Goal: Task Accomplishment & Management: Manage account settings

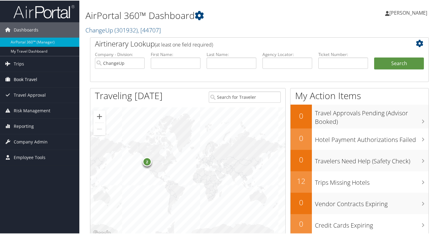
click at [19, 77] on span "Book Travel" at bounding box center [26, 78] width 24 height 15
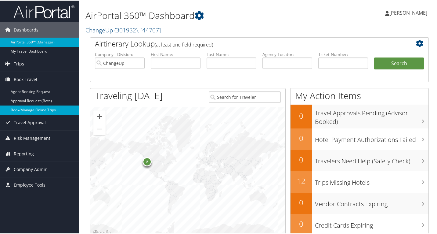
click at [30, 108] on link "Book/Manage Online Trips" at bounding box center [39, 109] width 79 height 9
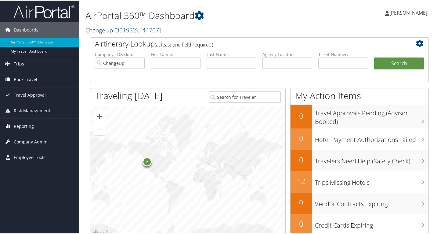
click at [32, 82] on span "Book Travel" at bounding box center [26, 78] width 24 height 15
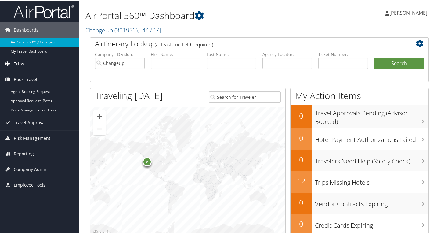
click at [39, 62] on link "Trips" at bounding box center [39, 63] width 79 height 15
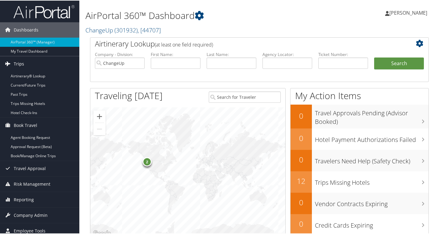
click at [23, 62] on span "Trips" at bounding box center [19, 63] width 10 height 15
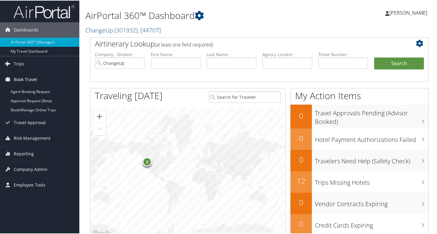
click at [25, 79] on span "Book Travel" at bounding box center [26, 78] width 24 height 15
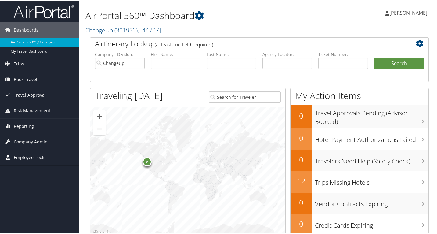
click at [32, 155] on span "Employee Tools" at bounding box center [30, 156] width 32 height 15
click at [33, 144] on span "Company Admin" at bounding box center [31, 140] width 34 height 15
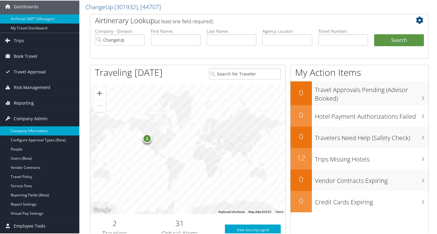
scroll to position [61, 0]
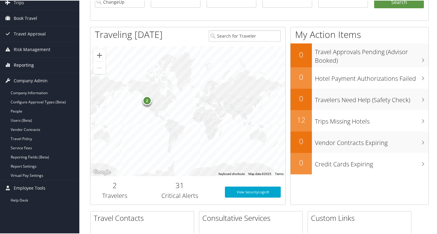
click at [36, 63] on link "Reporting" at bounding box center [39, 64] width 79 height 15
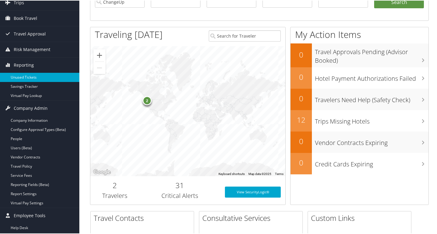
click at [30, 75] on link "Unused Tickets" at bounding box center [39, 76] width 79 height 9
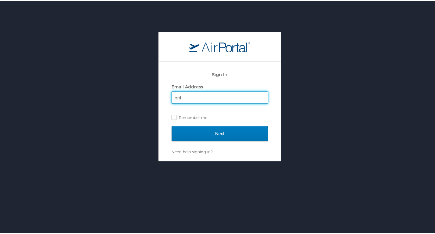
type input "[PERSON_NAME][EMAIL_ADDRESS][PERSON_NAME][DOMAIN_NAME]"
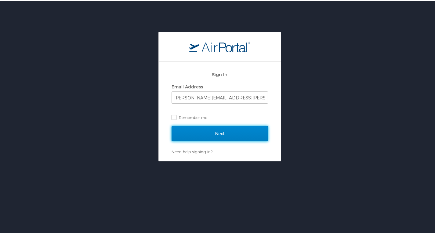
click at [231, 134] on input "Next" at bounding box center [220, 132] width 96 height 15
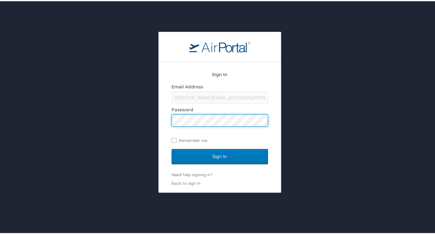
click at [172, 147] on input "Sign In" at bounding box center [220, 154] width 96 height 15
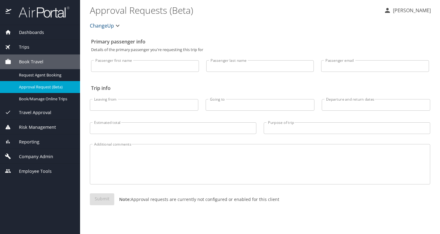
click at [24, 48] on span "Trips" at bounding box center [20, 47] width 18 height 7
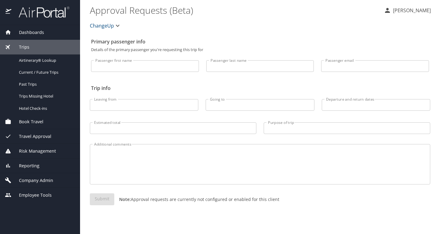
click at [40, 44] on div "Trips" at bounding box center [40, 47] width 70 height 7
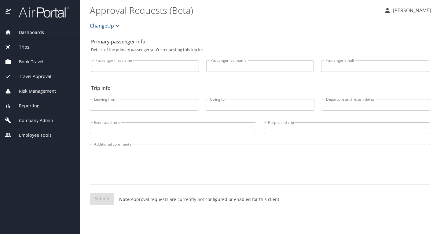
click at [39, 62] on span "Book Travel" at bounding box center [27, 61] width 32 height 7
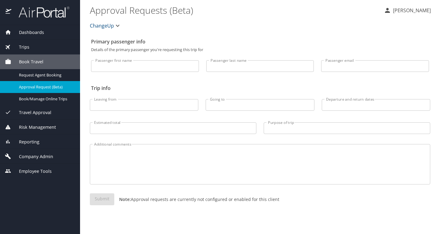
click at [40, 112] on span "Travel Approval" at bounding box center [31, 112] width 40 height 7
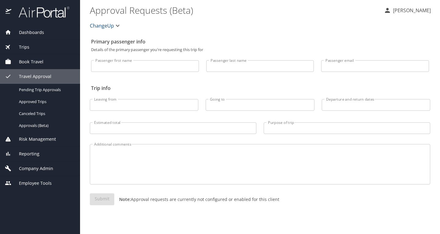
click at [42, 74] on span "Travel Approval" at bounding box center [31, 76] width 40 height 7
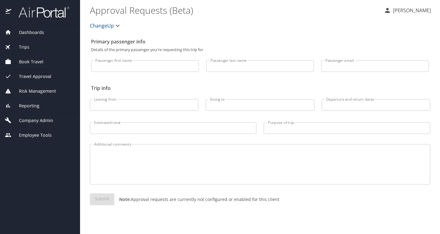
click at [33, 47] on div "Trips" at bounding box center [40, 47] width 70 height 7
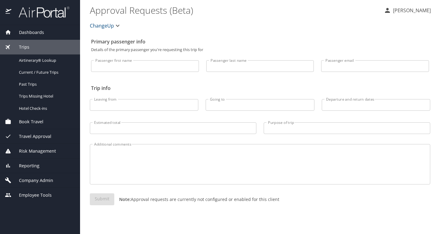
click at [31, 48] on div "Trips" at bounding box center [40, 47] width 70 height 7
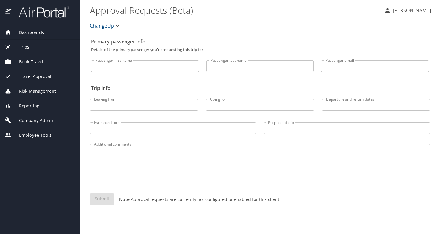
click at [42, 61] on span "Book Travel" at bounding box center [27, 61] width 32 height 7
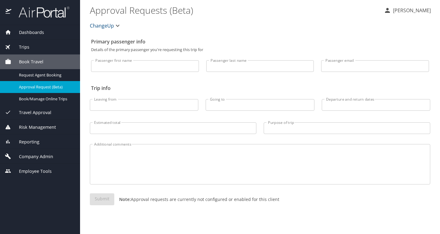
click at [42, 61] on span "Book Travel" at bounding box center [27, 61] width 32 height 7
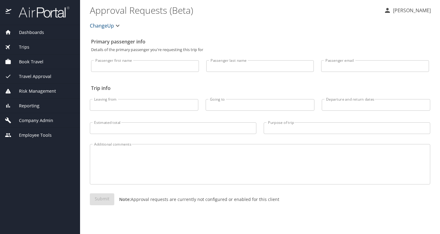
click at [37, 74] on span "Travel Approval" at bounding box center [31, 76] width 40 height 7
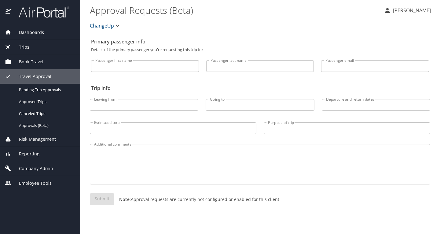
click at [38, 76] on span "Travel Approval" at bounding box center [31, 76] width 40 height 7
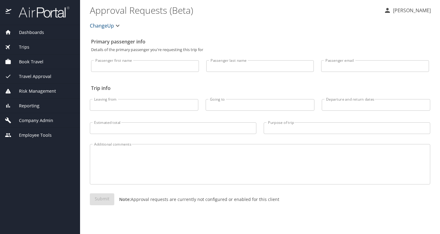
click at [39, 93] on span "Risk Management" at bounding box center [33, 91] width 45 height 7
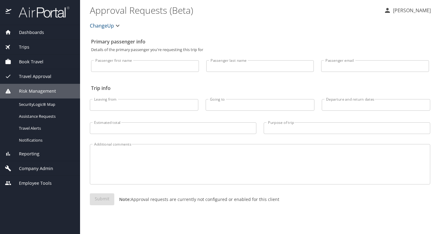
click at [39, 92] on span "Risk Management" at bounding box center [33, 91] width 45 height 7
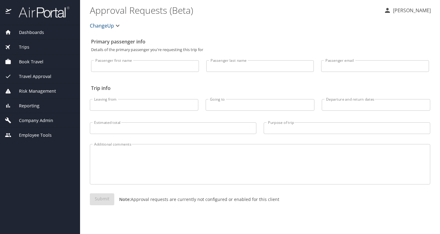
click at [38, 119] on span "Company Admin" at bounding box center [32, 120] width 42 height 7
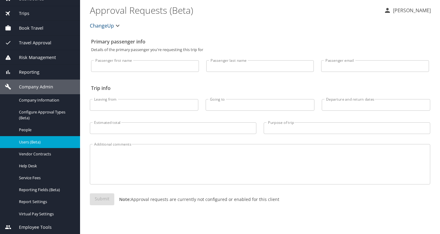
scroll to position [34, 0]
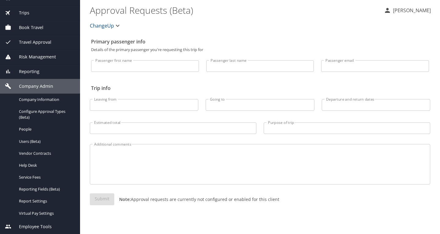
click at [47, 223] on span "Employee Tools" at bounding box center [31, 226] width 40 height 7
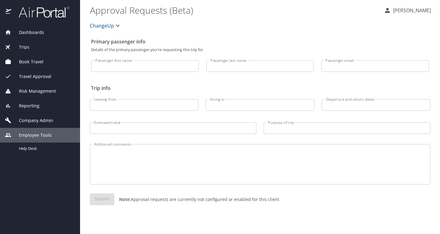
click at [34, 120] on span "Company Admin" at bounding box center [32, 120] width 42 height 7
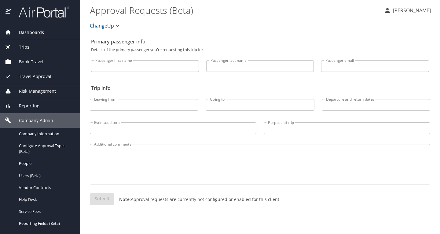
click at [16, 118] on span "Company Admin" at bounding box center [32, 120] width 42 height 7
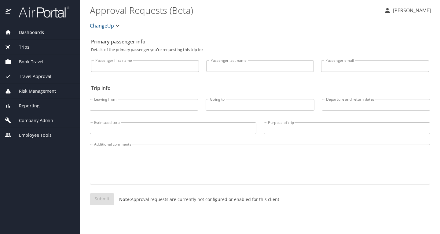
click at [27, 43] on div "Trips" at bounding box center [40, 47] width 80 height 15
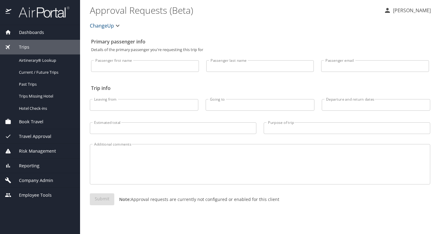
click at [36, 121] on span "Book Travel" at bounding box center [27, 121] width 32 height 7
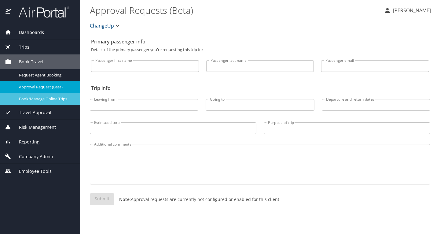
click at [45, 98] on span "Book/Manage Online Trips" at bounding box center [46, 99] width 54 height 6
click at [39, 112] on span "Travel Approval" at bounding box center [31, 112] width 40 height 7
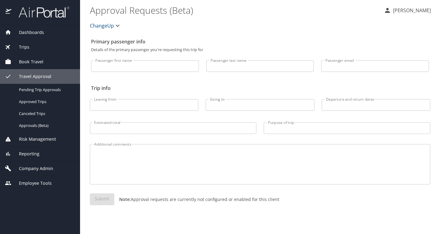
click at [38, 141] on span "Risk Management" at bounding box center [33, 139] width 45 height 7
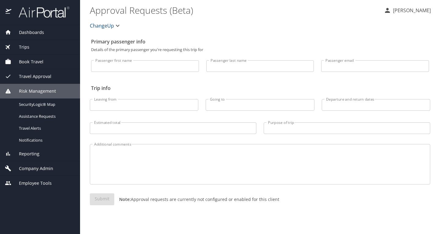
click at [37, 154] on span "Reporting" at bounding box center [25, 153] width 28 height 7
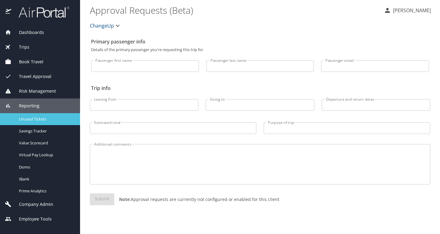
click at [37, 118] on span "Unused Tickets" at bounding box center [46, 119] width 54 height 6
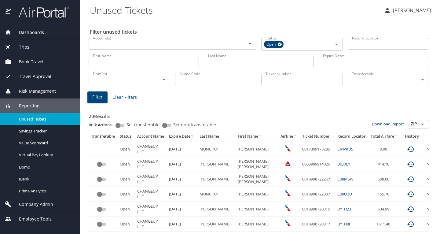
click at [99, 66] on input "First Name" at bounding box center [144, 62] width 110 height 12
type input "scott"
click at [222, 64] on input "Last Name" at bounding box center [259, 62] width 110 height 12
type input "Jeffrey"
click at [94, 99] on span "Filter" at bounding box center [97, 97] width 10 height 8
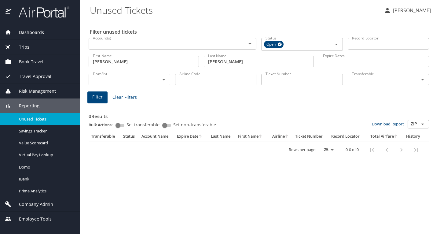
click at [210, 150] on div "Rows per page: 25 50 100 0-0 of 0" at bounding box center [257, 150] width 333 height 16
click at [141, 144] on div "Rows per page: 25 50 100 0-0 of 0" at bounding box center [257, 150] width 333 height 16
click at [202, 182] on div "Filter unused tickets Account(s) Account(s) Status Open Status Record Locator R…" at bounding box center [260, 127] width 340 height 214
drag, startPoint x: 239, startPoint y: 64, endPoint x: 152, endPoint y: 71, distance: 87.3
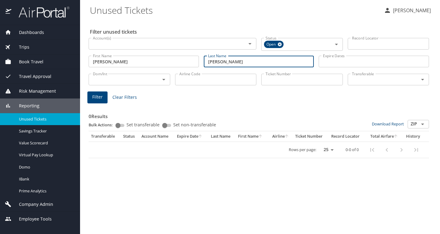
click at [152, 71] on div "Filter unused tickets Account(s) Account(s) Status Open Status Record Locator R…" at bounding box center [260, 127] width 340 height 214
click at [90, 98] on button "Filter" at bounding box center [97, 97] width 20 height 12
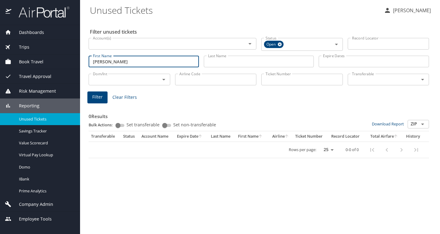
drag, startPoint x: 139, startPoint y: 61, endPoint x: 96, endPoint y: 65, distance: 42.3
click at [96, 65] on input "scott" at bounding box center [144, 62] width 110 height 12
type input "s"
click at [92, 99] on button "Filter" at bounding box center [97, 97] width 20 height 12
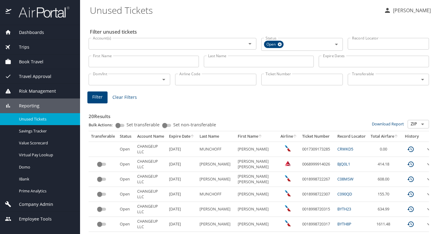
click at [371, 43] on input "Record Locator" at bounding box center [388, 44] width 82 height 12
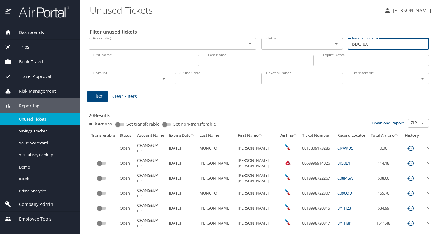
type input "BDQJ0X"
click at [98, 100] on span "Filter" at bounding box center [97, 96] width 10 height 8
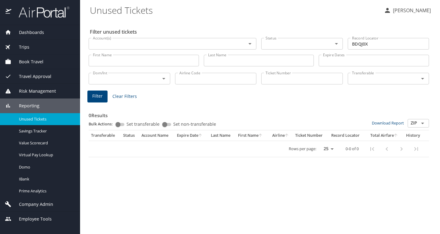
click at [387, 38] on div "Record Locator BDQJ0X Record Locator" at bounding box center [388, 43] width 86 height 20
click at [385, 40] on input "BDQJ0X" at bounding box center [388, 44] width 82 height 12
drag, startPoint x: 385, startPoint y: 40, endPoint x: 380, endPoint y: 44, distance: 6.5
click at [384, 40] on input "BDQJ0X" at bounding box center [388, 44] width 82 height 12
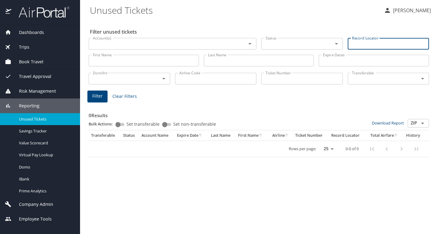
click at [345, 54] on div "Expire Dates Expire Dates" at bounding box center [373, 60] width 110 height 16
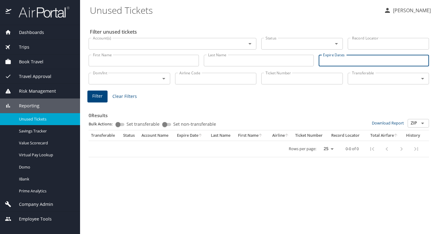
click at [343, 58] on input "Expire Dates" at bounding box center [373, 61] width 110 height 12
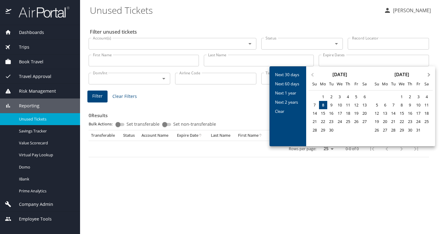
click at [429, 75] on span "Next Month" at bounding box center [429, 74] width 0 height 7
click at [429, 74] on span "Next Month" at bounding box center [429, 74] width 0 height 7
click at [394, 104] on div "6" at bounding box center [393, 105] width 8 height 8
click at [326, 168] on div at bounding box center [220, 117] width 440 height 234
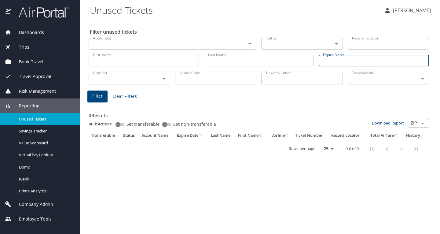
click at [337, 58] on input "Expire Dates" at bounding box center [373, 61] width 110 height 12
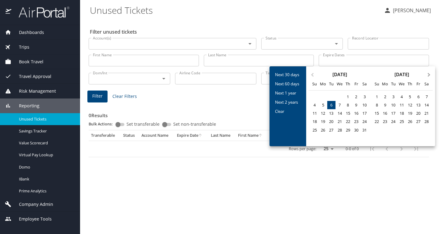
click at [427, 73] on button "Next Month" at bounding box center [429, 72] width 10 height 10
click at [309, 74] on button "Previous Month" at bounding box center [312, 72] width 10 height 10
click at [329, 103] on div "6" at bounding box center [331, 105] width 8 height 8
type input "01/06/2026 🠦 01/06/2026"
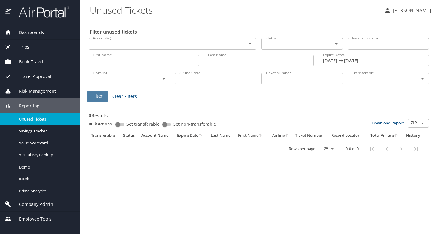
click at [92, 95] on span "Filter" at bounding box center [97, 96] width 10 height 8
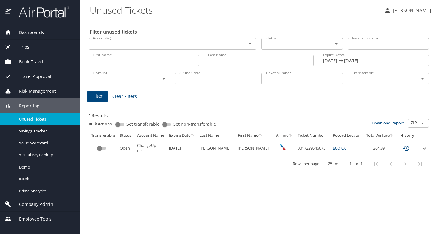
click at [420, 147] on icon "expand row" at bounding box center [423, 147] width 7 height 7
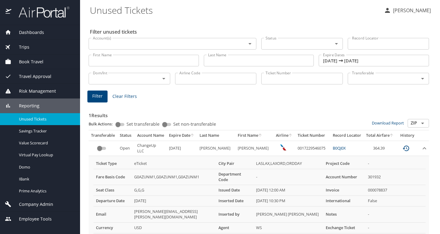
scroll to position [26, 0]
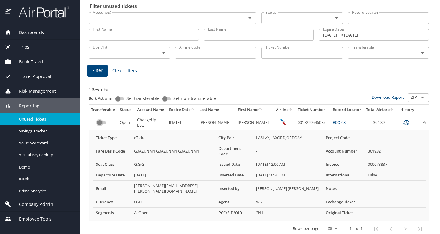
click at [100, 122] on input "custom pagination table" at bounding box center [100, 122] width 22 height 7
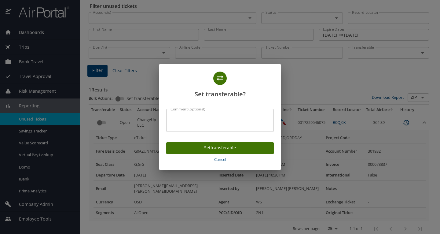
click at [220, 160] on span "Cancel" at bounding box center [220, 159] width 103 height 7
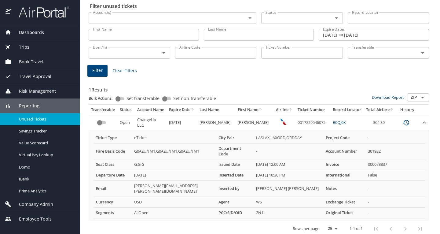
click at [420, 120] on icon "expand row" at bounding box center [423, 122] width 7 height 7
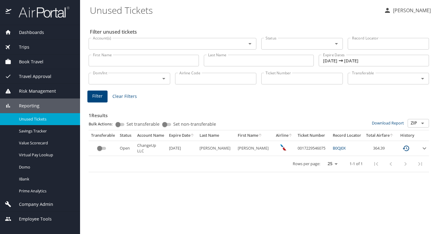
scroll to position [0, 0]
click at [31, 203] on span "Company Admin" at bounding box center [32, 204] width 42 height 7
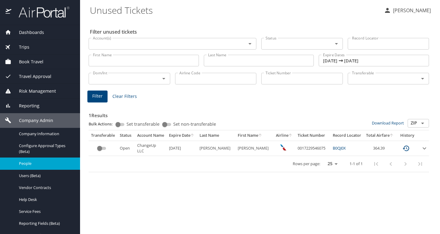
click at [35, 163] on span "People" at bounding box center [46, 163] width 54 height 6
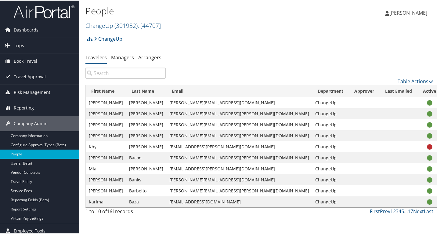
click at [130, 71] on input "search" at bounding box center [125, 72] width 80 height 11
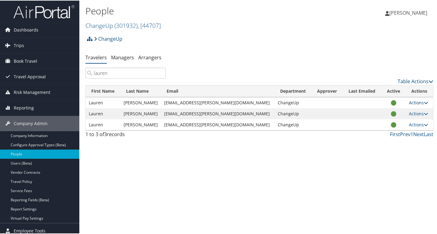
type input "lauren"
click at [412, 102] on link "Actions" at bounding box center [418, 102] width 19 height 6
click at [386, 122] on link "View Profile" at bounding box center [393, 121] width 56 height 10
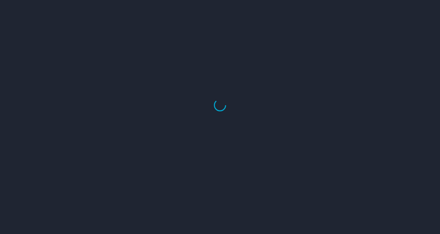
select select "US"
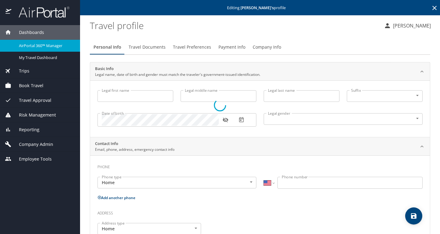
type input "Lauren"
type input "[PERSON_NAME]"
type input "[DEMOGRAPHIC_DATA]"
select select "US"
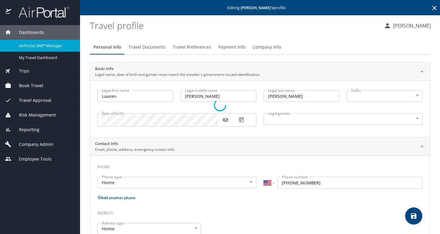
select select "US"
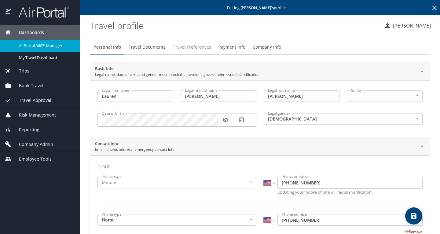
click at [188, 45] on span "Travel Preferences" at bounding box center [192, 47] width 38 height 8
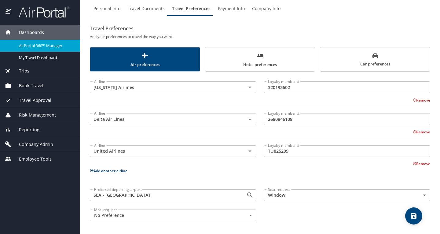
scroll to position [39, 0]
